Goal: Download file/media

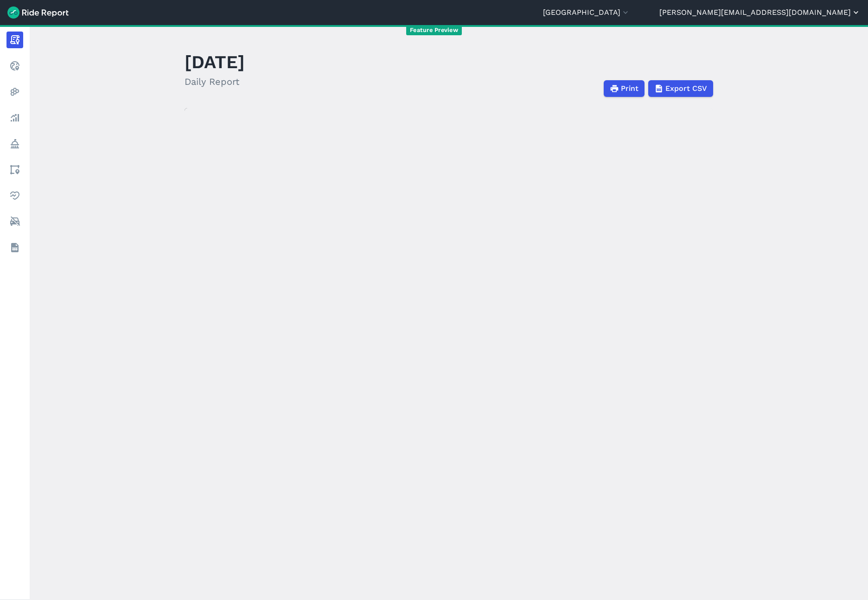
click at [808, 13] on button "[PERSON_NAME][EMAIL_ADDRESS][DOMAIN_NAME]" at bounding box center [759, 12] width 201 height 11
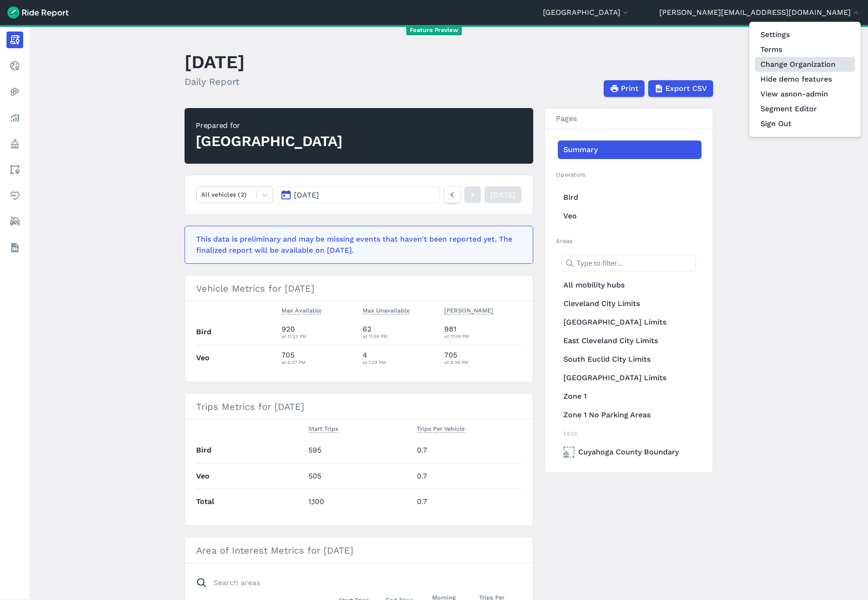
click at [795, 67] on link "Change Organization" at bounding box center [805, 64] width 100 height 15
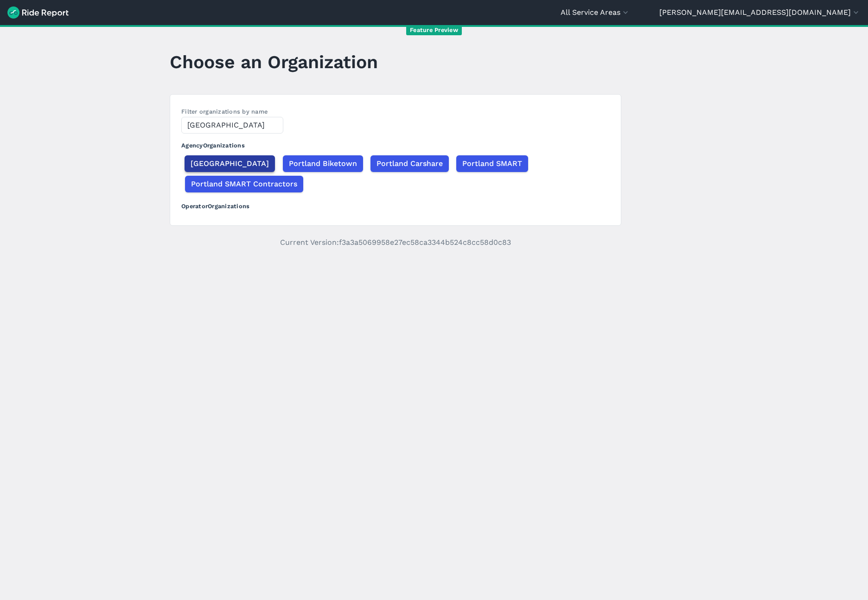
type input "[GEOGRAPHIC_DATA]"
click at [201, 167] on span "[GEOGRAPHIC_DATA]" at bounding box center [230, 163] width 78 height 11
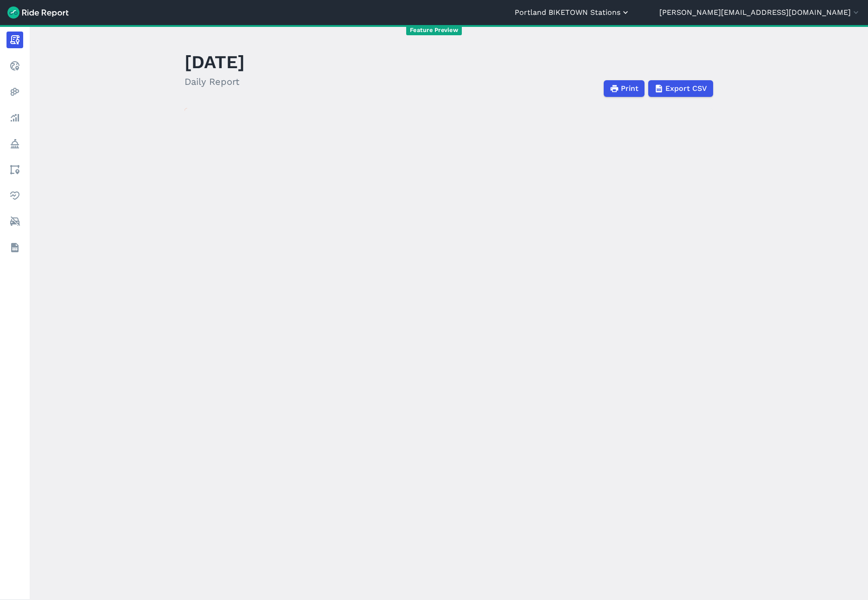
click at [630, 18] on button "Portland BIKETOWN Stations" at bounding box center [572, 12] width 115 height 11
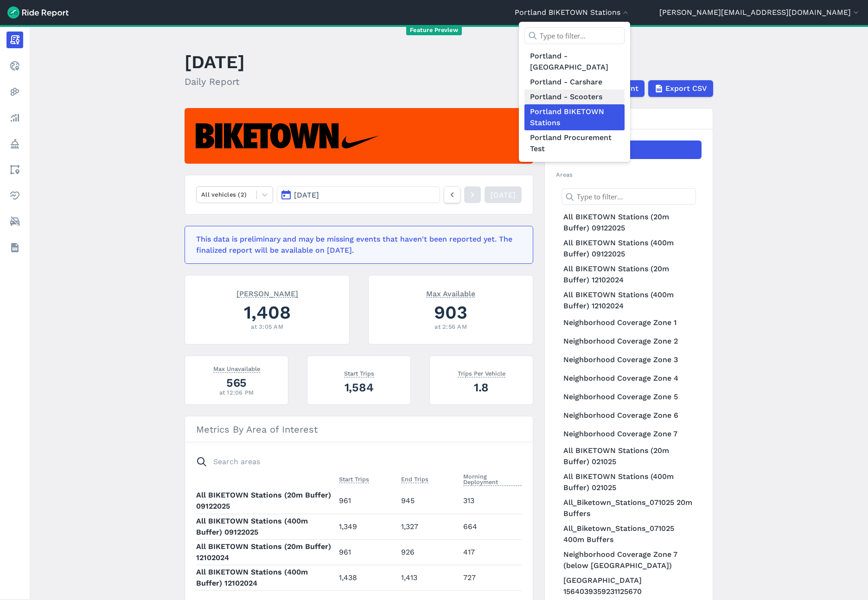
click at [625, 89] on link "Portland - Scooters" at bounding box center [574, 96] width 100 height 15
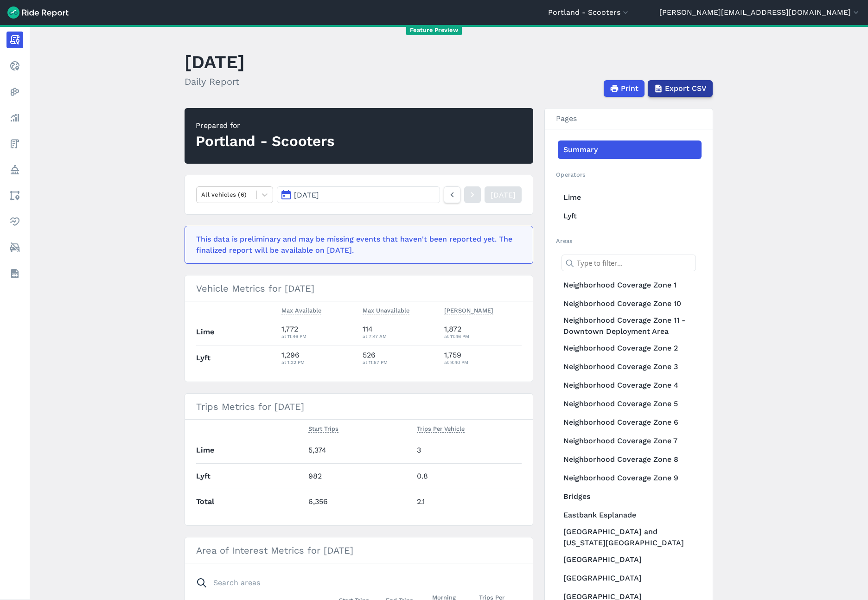
click at [680, 92] on span "Export CSV" at bounding box center [686, 88] width 42 height 11
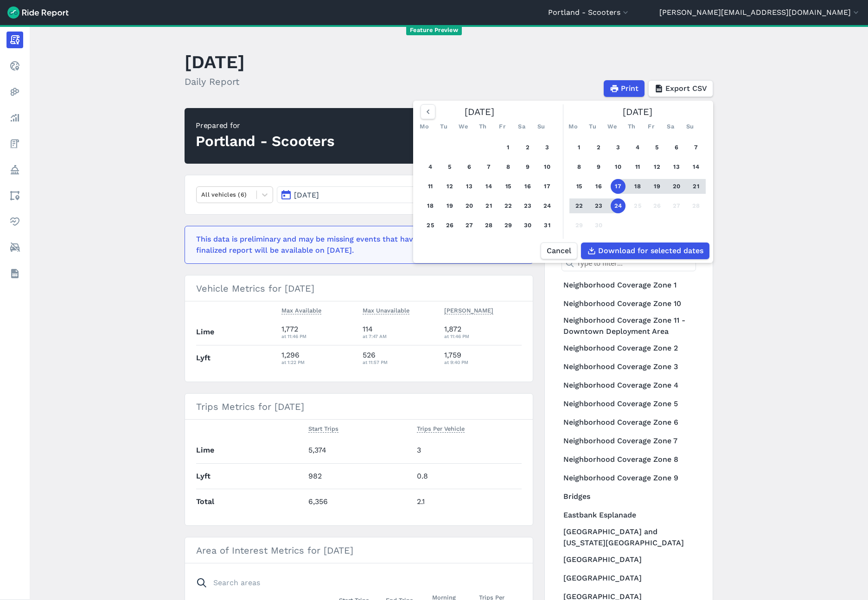
click at [711, 59] on header "[DATE] Daily Report Print Export CSV [DATE] Mo Tu We Th Fr Sa Su 1 2 3 4 5 6 7 …" at bounding box center [455, 72] width 540 height 50
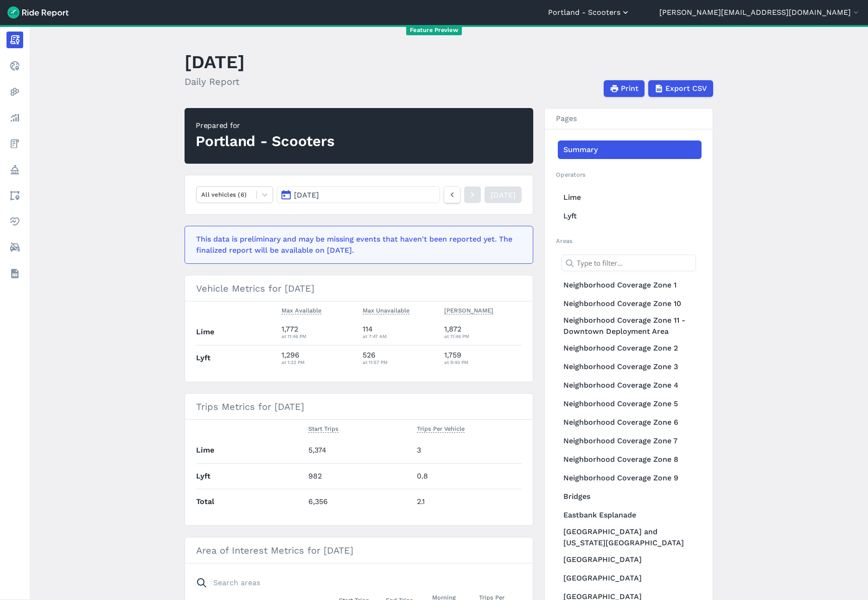
click at [630, 15] on button "Portland - Scooters" at bounding box center [589, 12] width 82 height 11
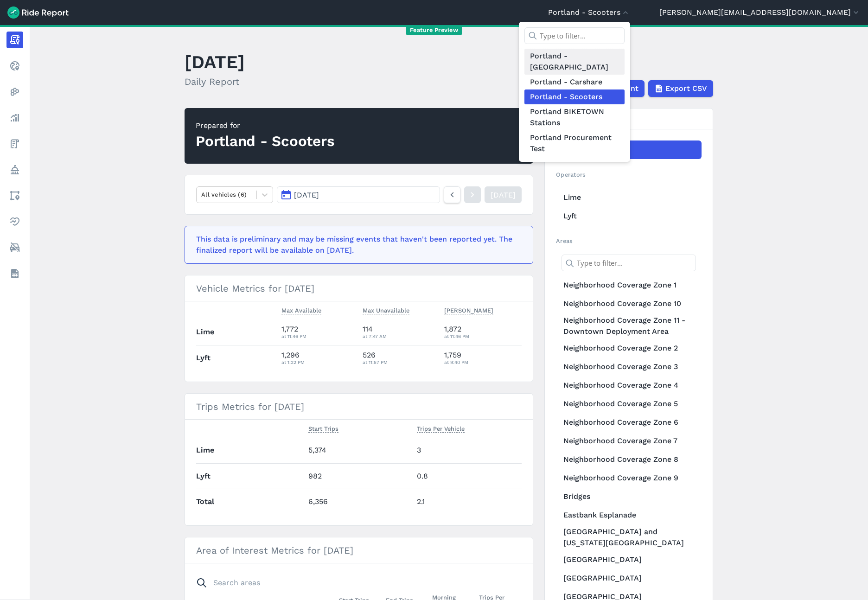
click at [625, 52] on link "Portland - [GEOGRAPHIC_DATA]" at bounding box center [574, 62] width 100 height 26
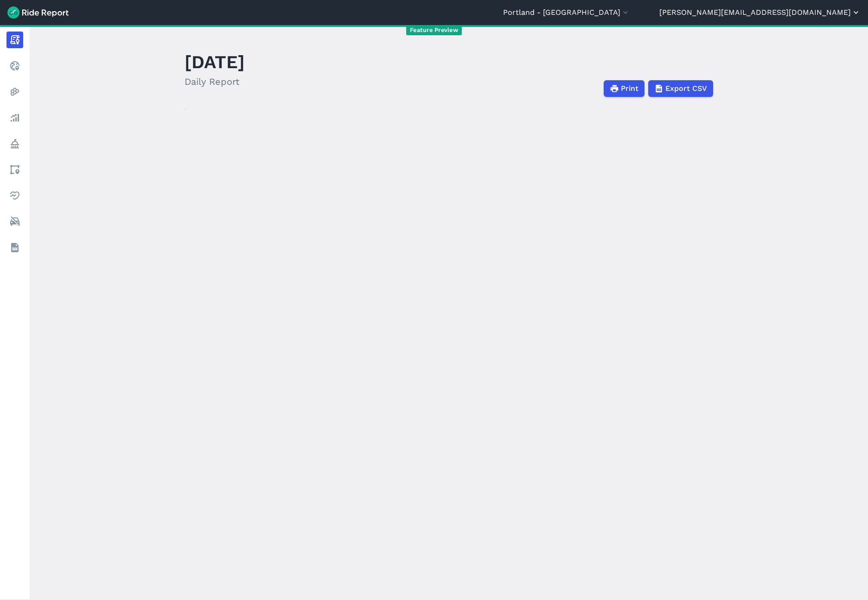
click at [806, 14] on button "[PERSON_NAME][EMAIL_ADDRESS][DOMAIN_NAME]" at bounding box center [759, 12] width 201 height 11
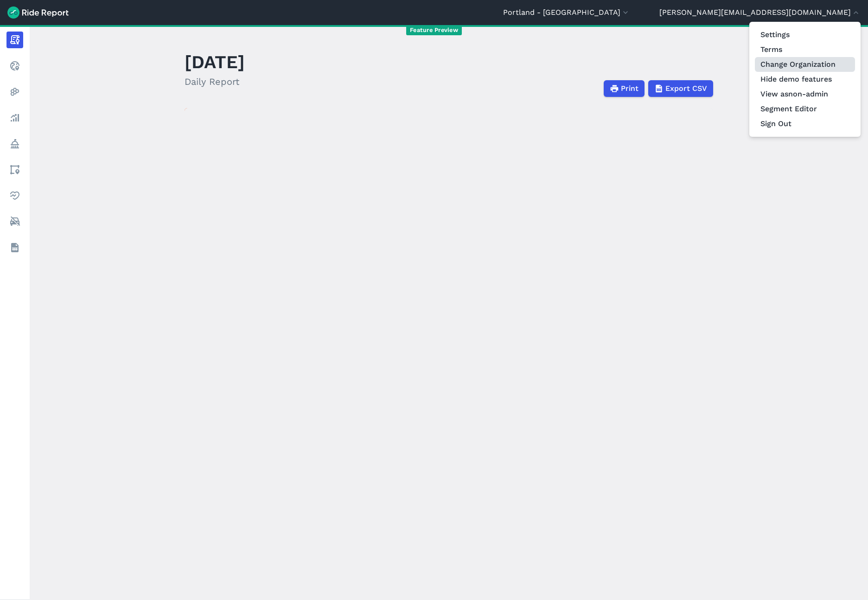
click at [790, 59] on link "Change Organization" at bounding box center [805, 64] width 100 height 15
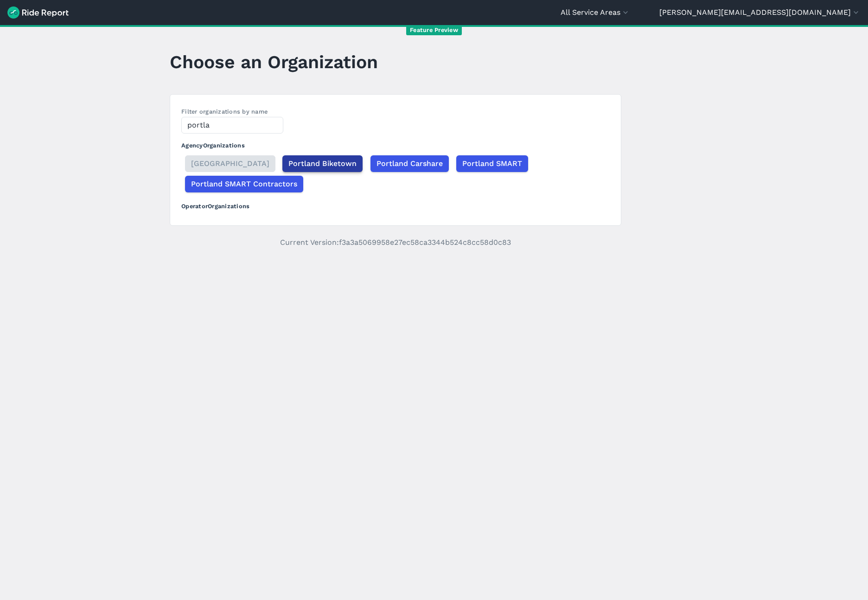
type input "portla"
click at [288, 165] on span "Portland Biketown" at bounding box center [322, 163] width 68 height 11
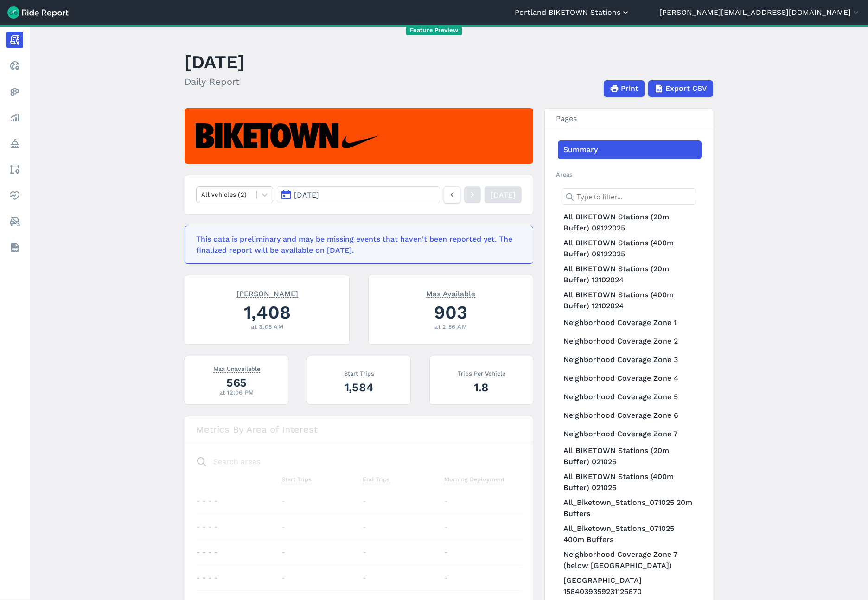
click at [630, 17] on button "Portland BIKETOWN Stations" at bounding box center [572, 12] width 115 height 11
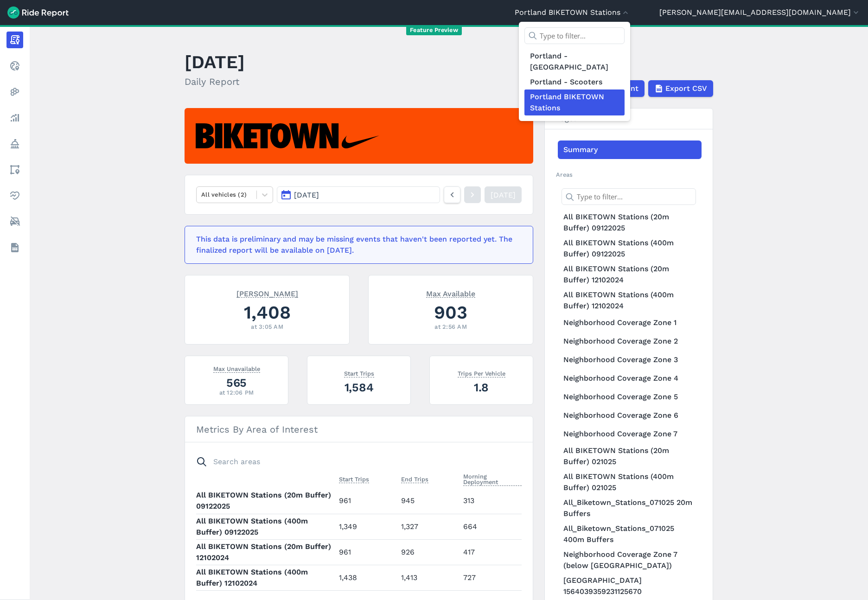
click at [797, 15] on div at bounding box center [434, 300] width 868 height 600
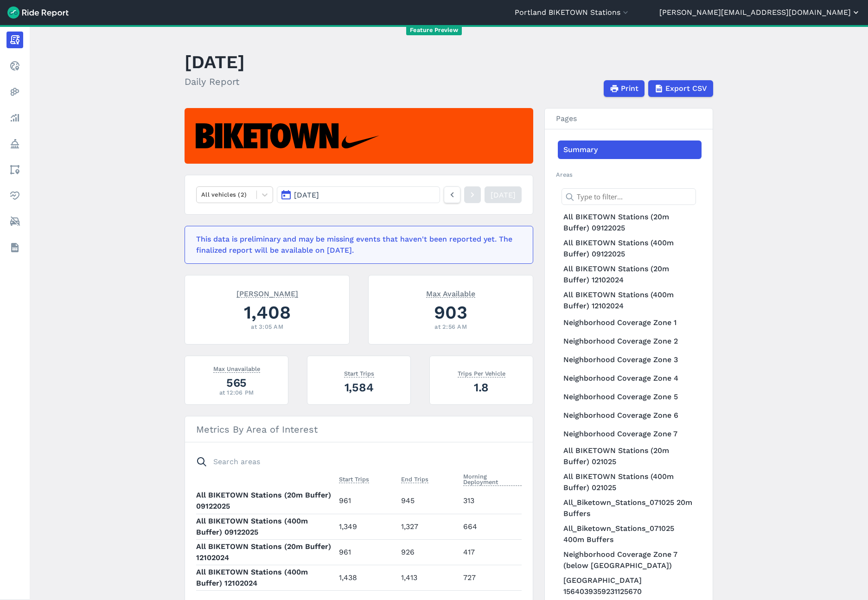
click at [793, 16] on button "[PERSON_NAME][EMAIL_ADDRESS][DOMAIN_NAME]" at bounding box center [759, 12] width 201 height 11
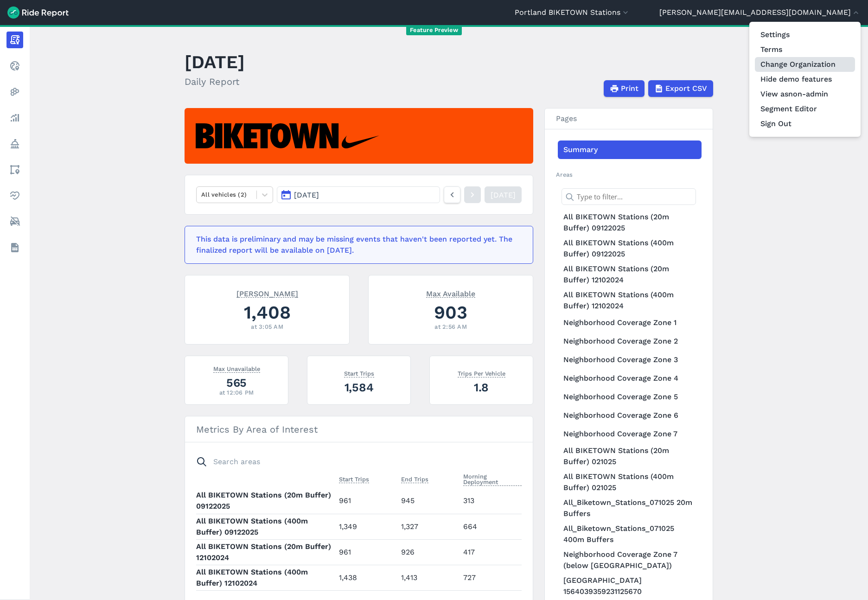
click at [782, 65] on link "Change Organization" at bounding box center [805, 64] width 100 height 15
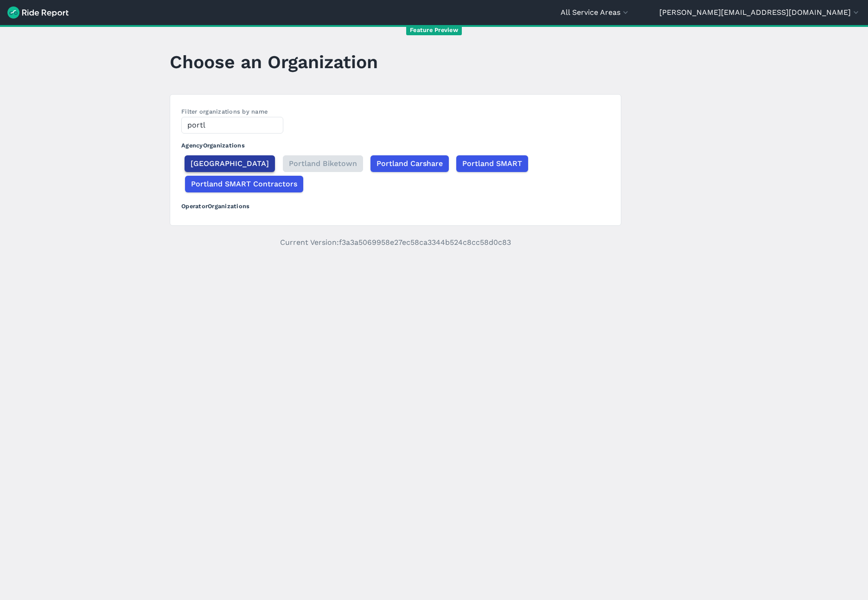
type input "portl"
click at [199, 162] on span "[GEOGRAPHIC_DATA]" at bounding box center [230, 163] width 78 height 11
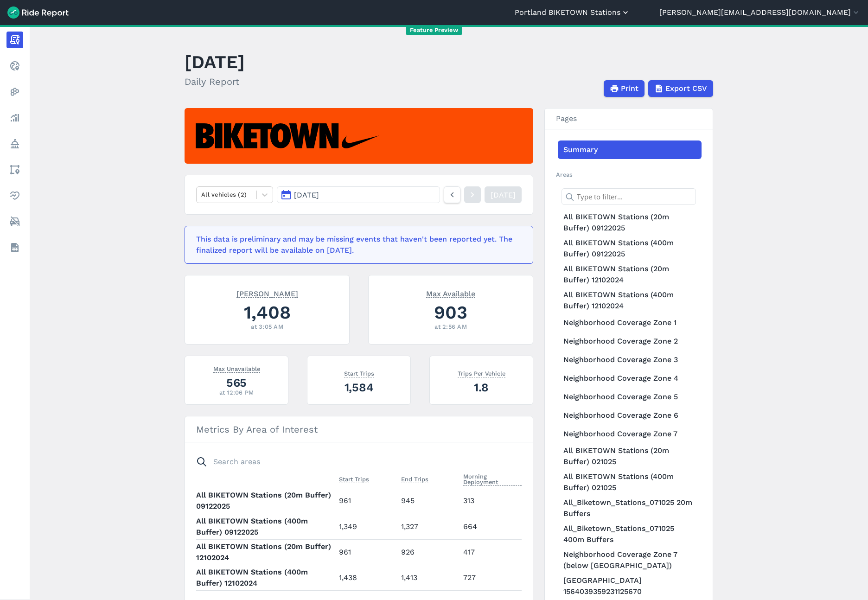
click at [630, 16] on button "Portland BIKETOWN Stations" at bounding box center [572, 12] width 115 height 11
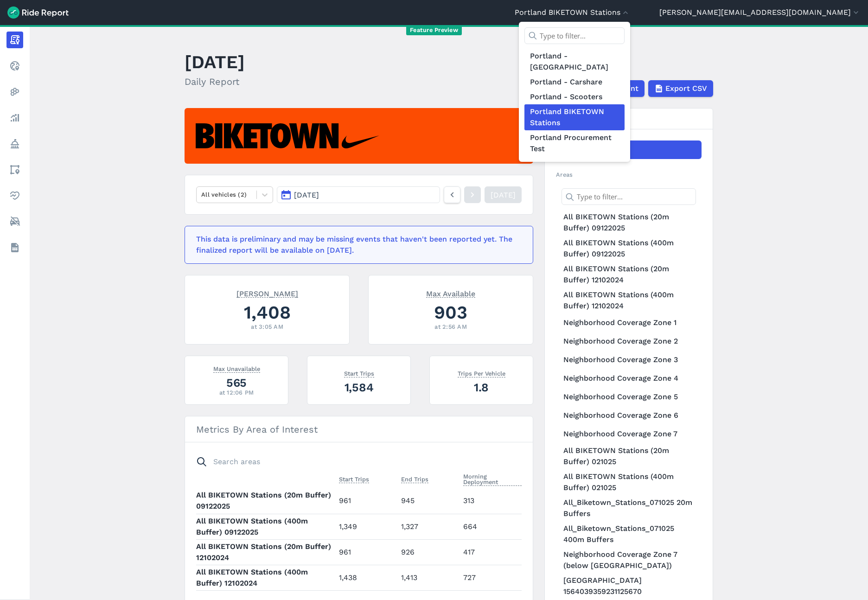
click at [595, 66] on div at bounding box center [434, 300] width 868 height 600
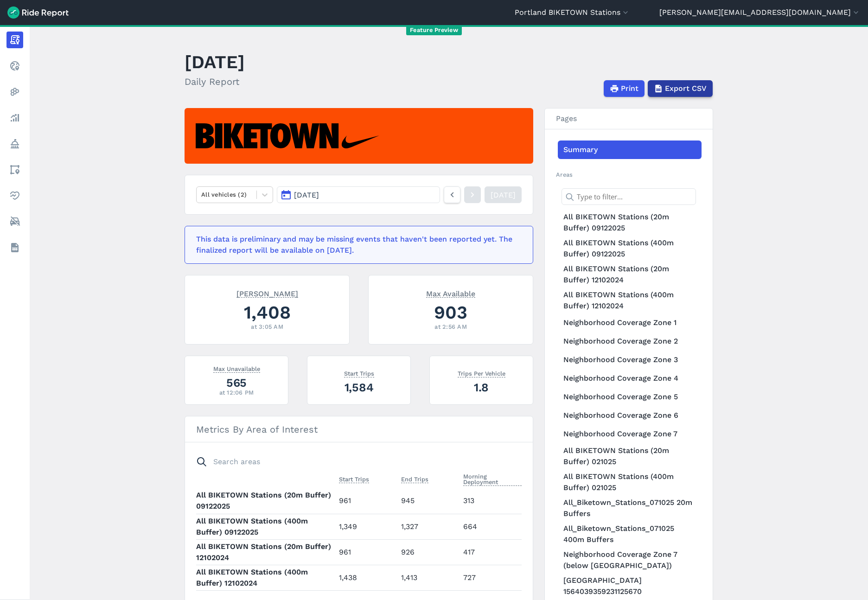
click at [695, 82] on button "Export CSV" at bounding box center [680, 88] width 65 height 17
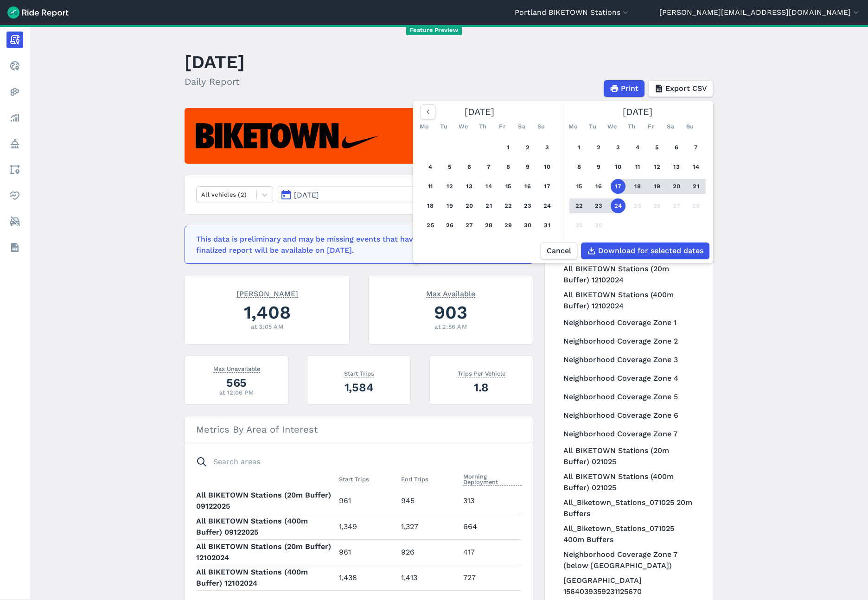
click at [686, 63] on header "[DATE] Daily Report Print Export CSV [DATE] Mo Tu We Th Fr Sa Su 1 2 3 4 5 6 7 …" at bounding box center [455, 72] width 540 height 50
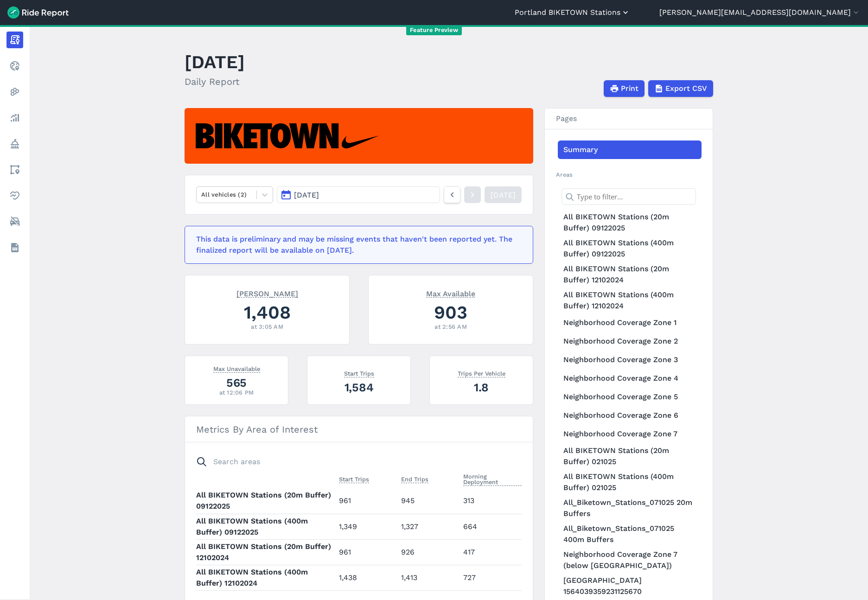
click at [630, 14] on button "Portland BIKETOWN Stations" at bounding box center [572, 12] width 115 height 11
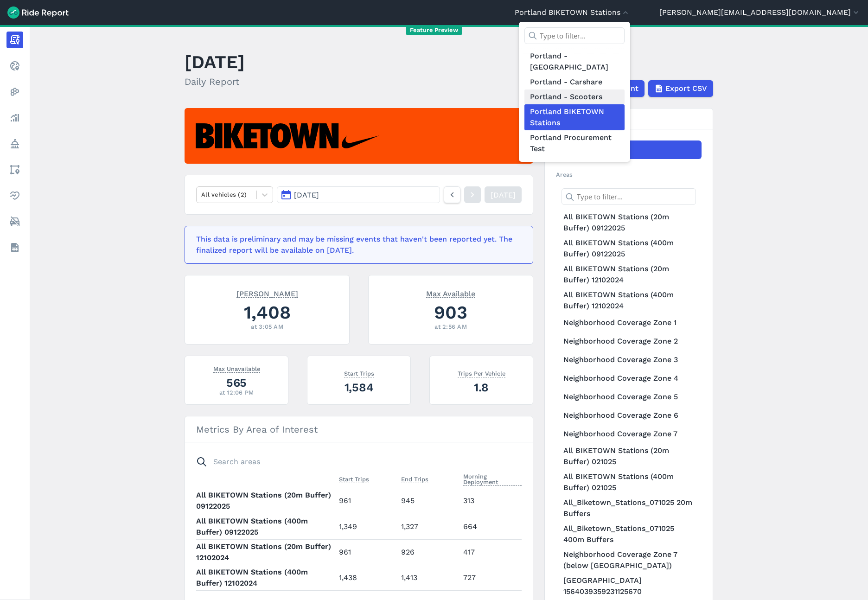
click at [625, 89] on link "Portland - Scooters" at bounding box center [574, 96] width 100 height 15
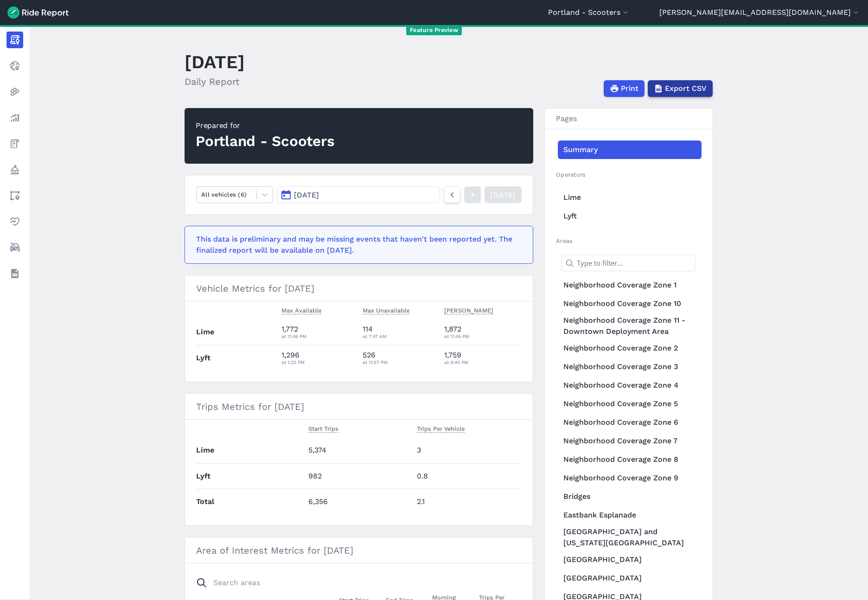
click at [677, 90] on span "Export CSV" at bounding box center [686, 88] width 42 height 11
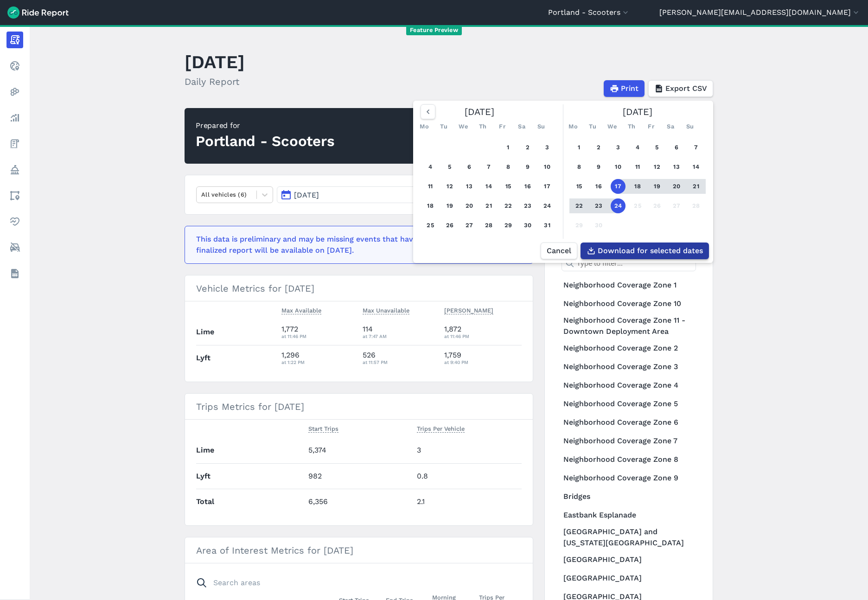
click at [609, 256] on span "Download for selected dates" at bounding box center [650, 250] width 105 height 11
click at [552, 256] on span "Cancel" at bounding box center [558, 250] width 25 height 11
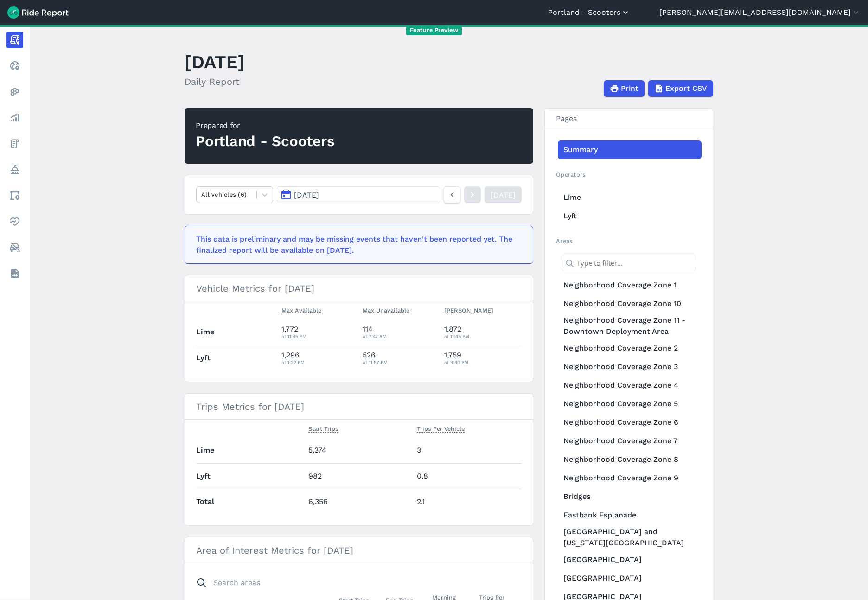
click at [630, 16] on button "Portland - Scooters" at bounding box center [589, 12] width 82 height 11
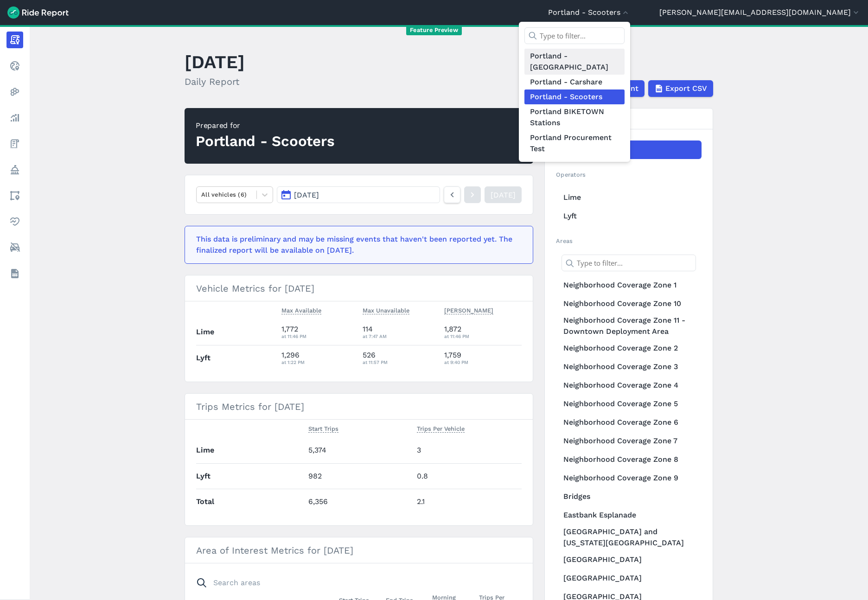
click at [625, 57] on link "Portland - [GEOGRAPHIC_DATA]" at bounding box center [574, 62] width 100 height 26
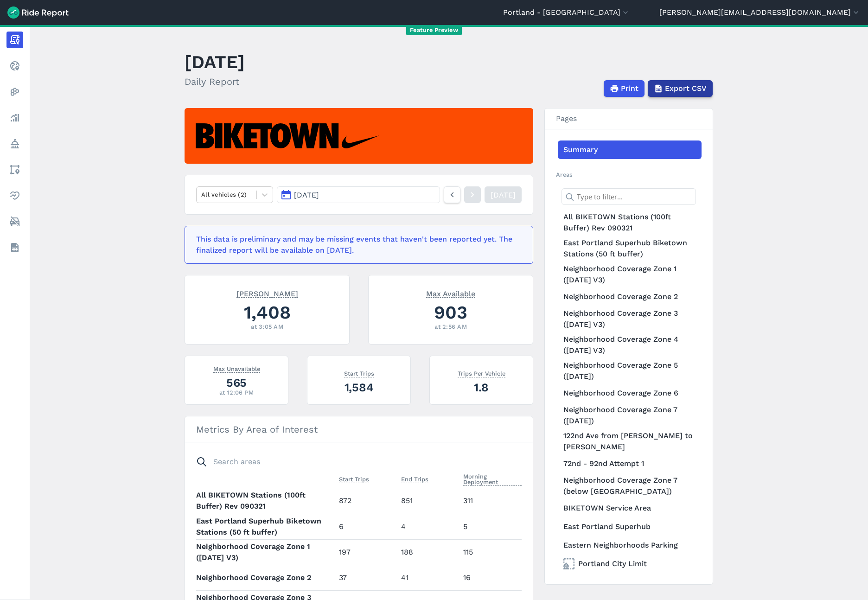
click at [678, 83] on span "Export CSV" at bounding box center [686, 88] width 42 height 11
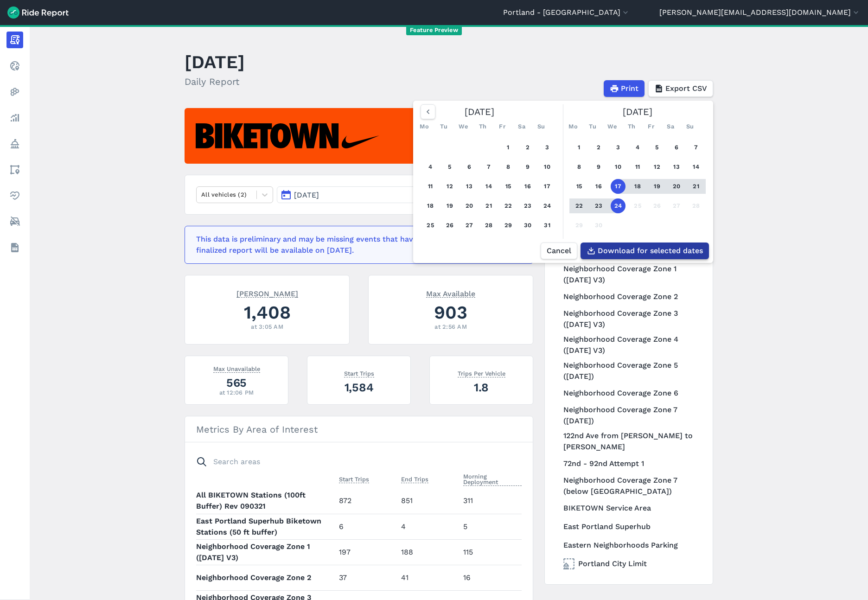
click at [625, 256] on span "Download for selected dates" at bounding box center [650, 250] width 105 height 11
click at [807, 14] on button "[PERSON_NAME][EMAIL_ADDRESS][DOMAIN_NAME]" at bounding box center [759, 12] width 201 height 11
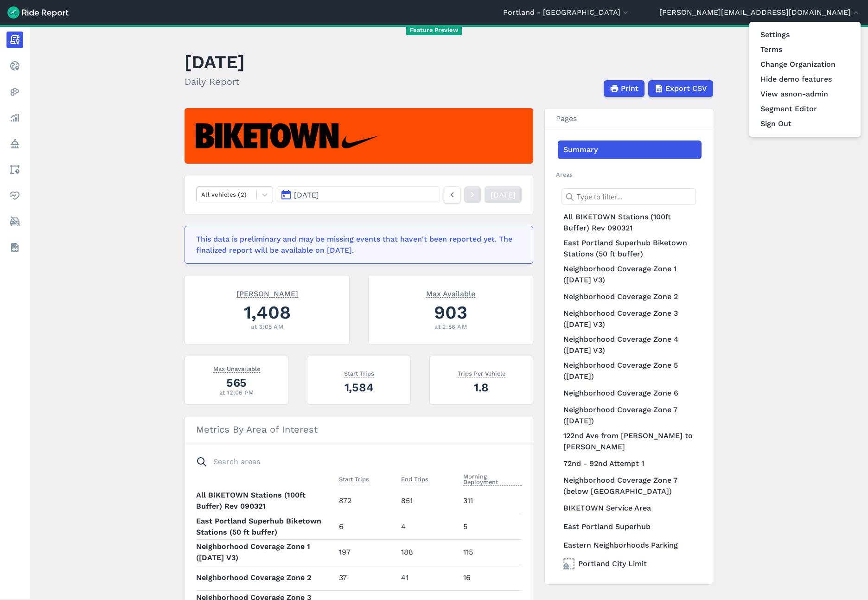
click at [768, 183] on div at bounding box center [434, 300] width 868 height 600
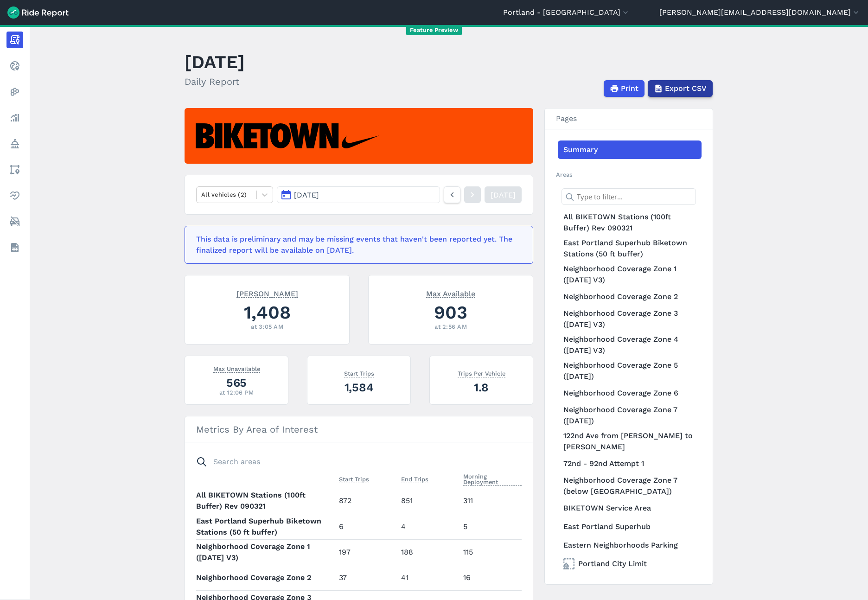
click at [678, 88] on span "Export CSV" at bounding box center [686, 88] width 42 height 11
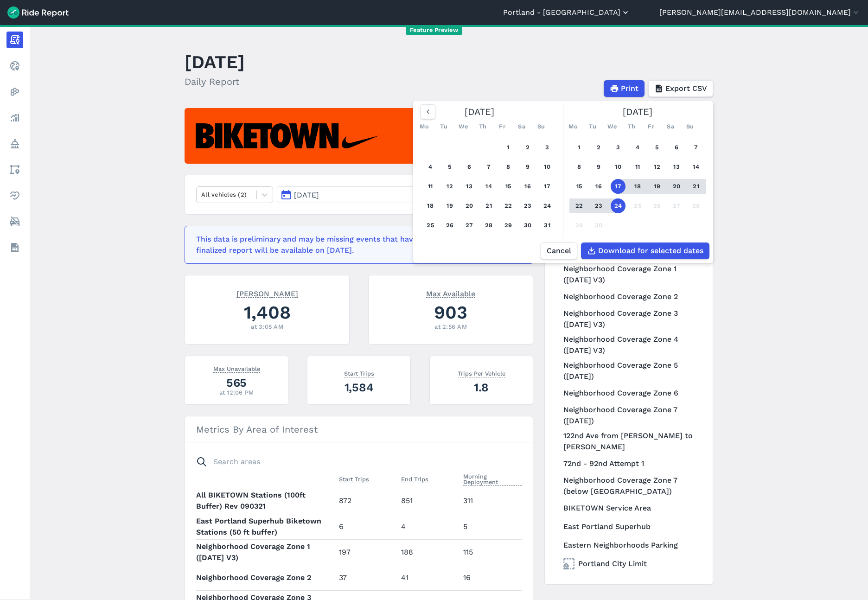
click at [630, 14] on button "Portland - [GEOGRAPHIC_DATA]" at bounding box center [566, 12] width 127 height 11
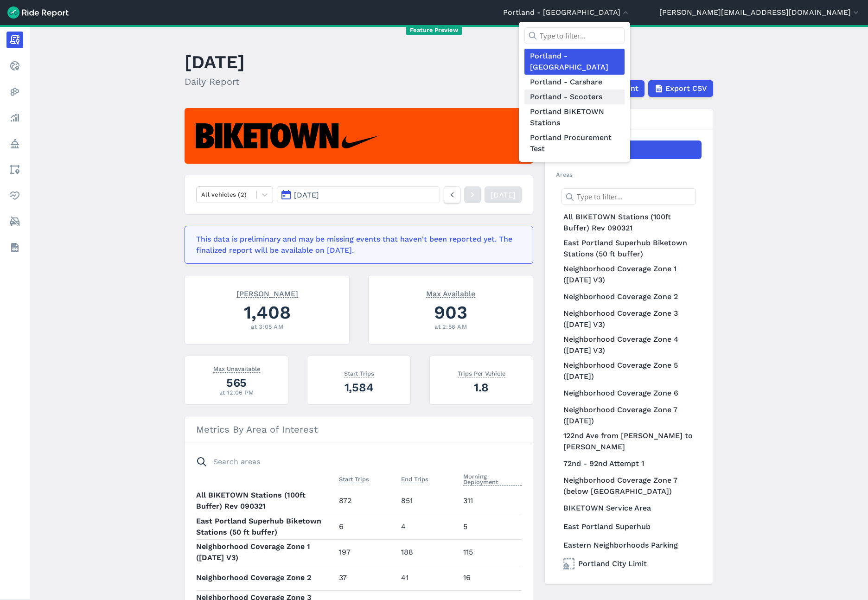
click at [625, 89] on link "Portland - Scooters" at bounding box center [574, 96] width 100 height 15
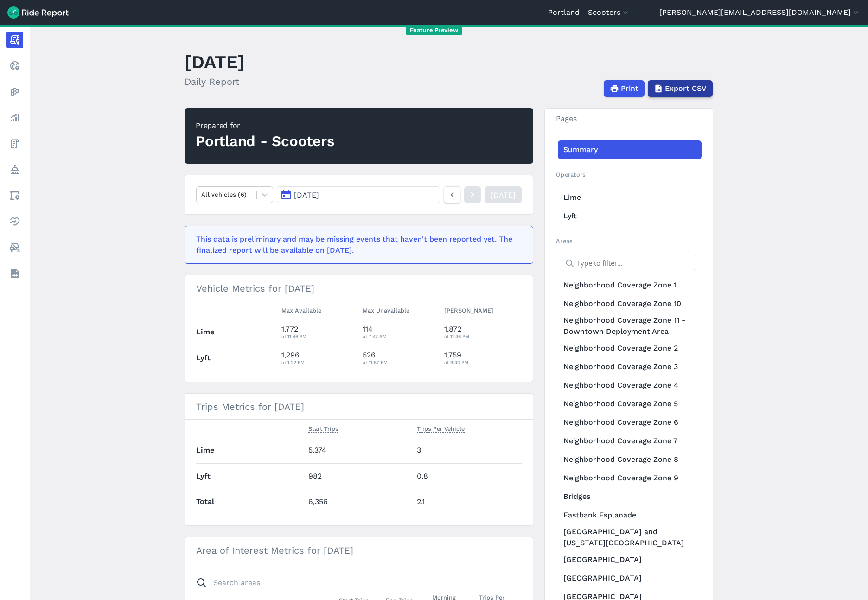
click at [679, 91] on span "Export CSV" at bounding box center [686, 88] width 42 height 11
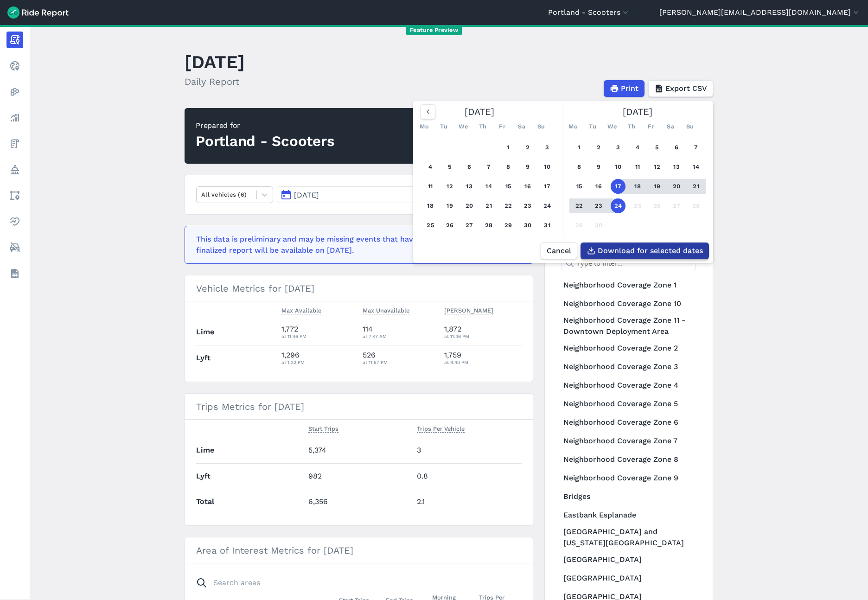
click at [643, 256] on span "Download for selected dates" at bounding box center [650, 250] width 105 height 11
